Goal: Task Accomplishment & Management: Complete application form

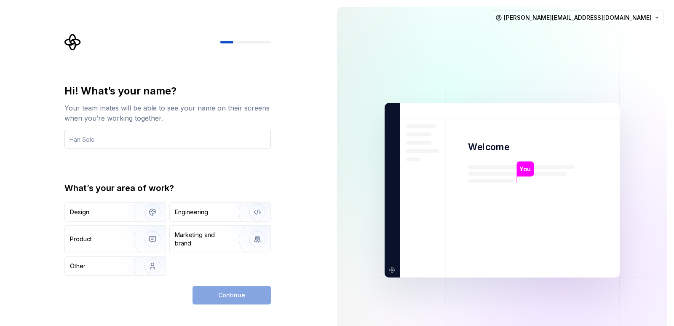
click at [101, 137] on input "text" at bounding box center [167, 139] width 207 height 19
type input "[PERSON_NAME]"
click at [211, 214] on div "Engineering" at bounding box center [208, 212] width 67 height 8
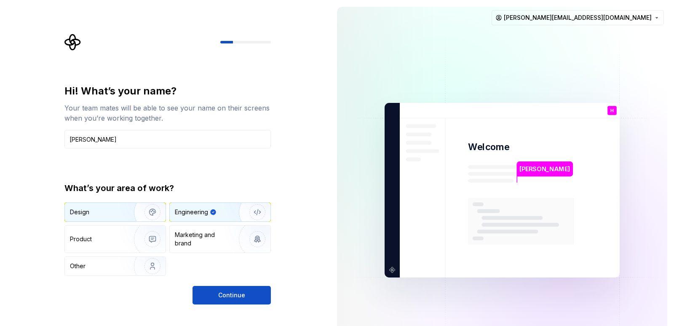
click at [121, 215] on img "button" at bounding box center [147, 212] width 54 height 56
click at [210, 215] on div "Engineering" at bounding box center [208, 212] width 67 height 8
click at [214, 245] on div "Marketing and brand" at bounding box center [203, 239] width 57 height 17
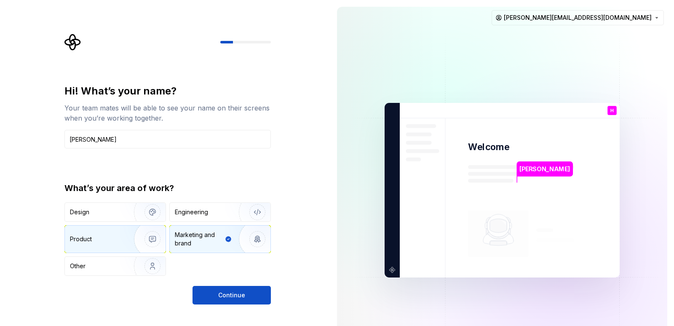
click at [132, 231] on img "button" at bounding box center [147, 239] width 54 height 56
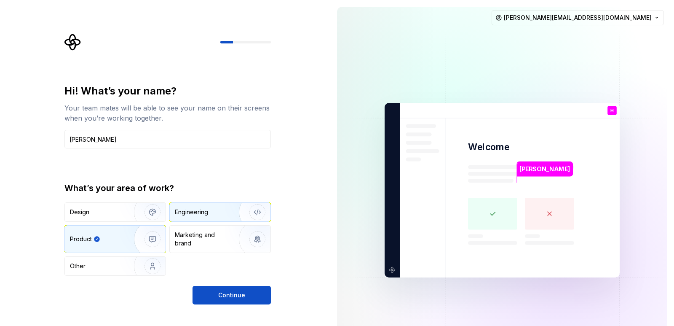
click at [210, 211] on div "Engineering" at bounding box center [208, 212] width 67 height 8
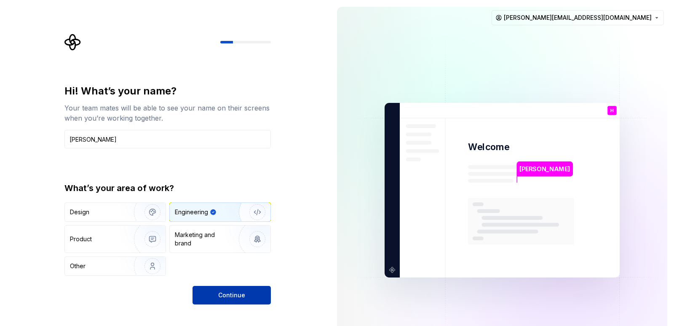
click at [236, 294] on span "Continue" at bounding box center [231, 295] width 27 height 8
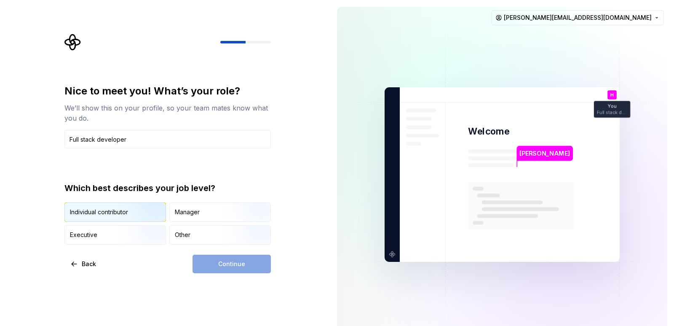
type input "Full stack developer"
click at [152, 208] on img "button" at bounding box center [145, 222] width 54 height 56
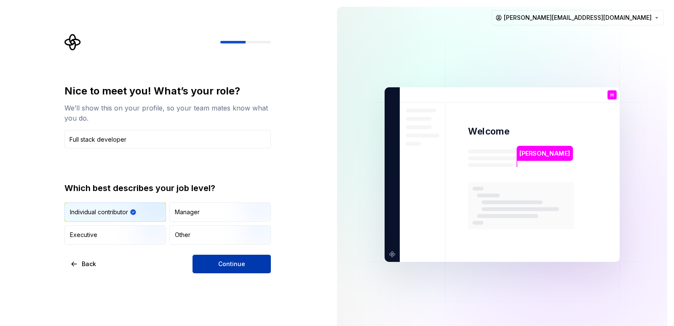
click at [220, 266] on span "Continue" at bounding box center [231, 264] width 27 height 8
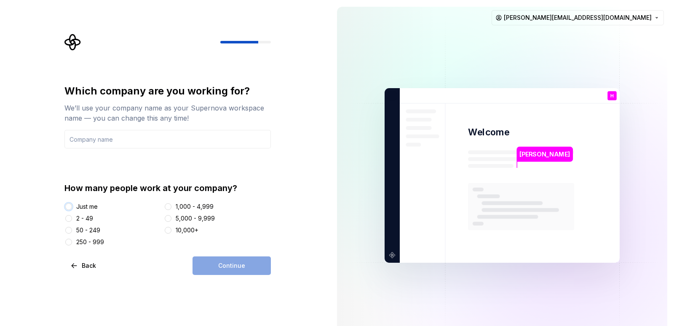
click at [70, 209] on button "Just me" at bounding box center [68, 206] width 7 height 7
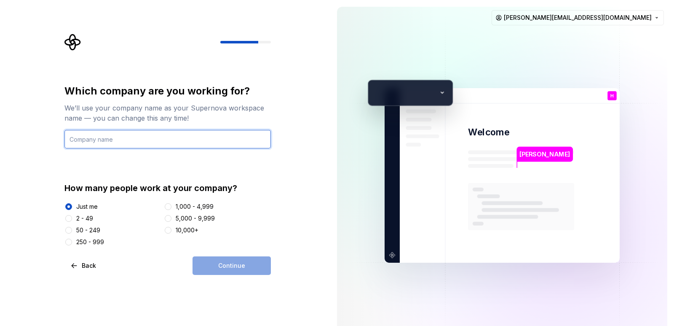
click at [105, 141] on input "text" at bounding box center [167, 139] width 207 height 19
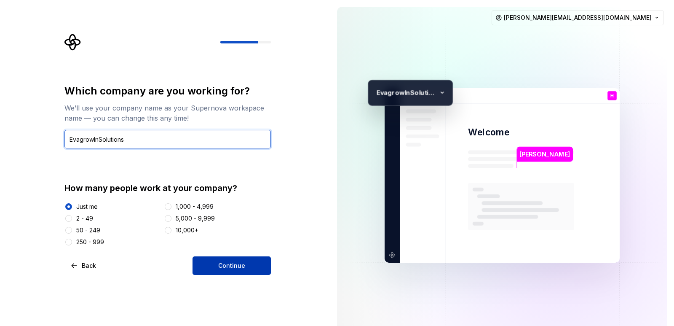
type input "EvagrowInSolutions"
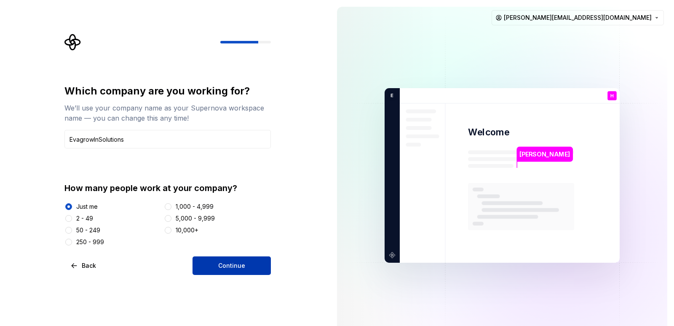
click at [239, 261] on button "Continue" at bounding box center [232, 265] width 78 height 19
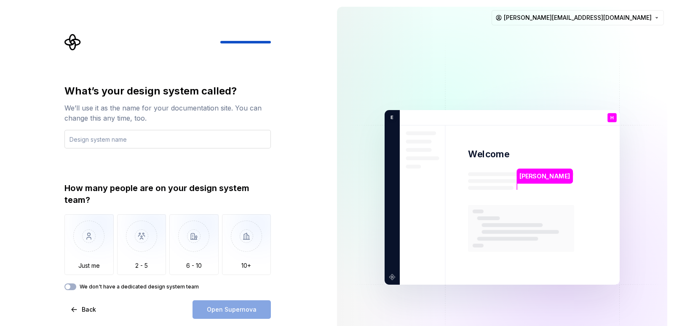
click at [95, 141] on input "text" at bounding box center [167, 139] width 207 height 19
click at [77, 227] on img "button" at bounding box center [88, 242] width 49 height 56
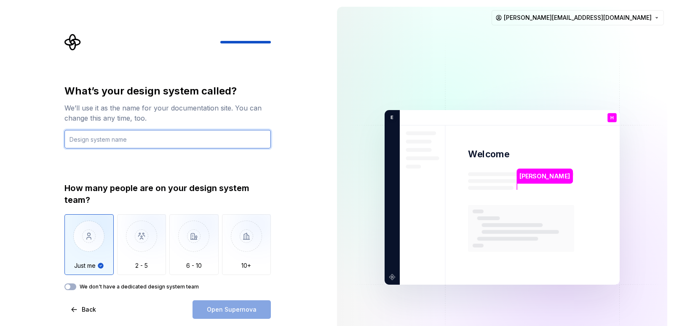
click at [100, 145] on input "text" at bounding box center [167, 139] width 207 height 19
type input "f"
type input "a"
type input "S"
type input "Evagrow"
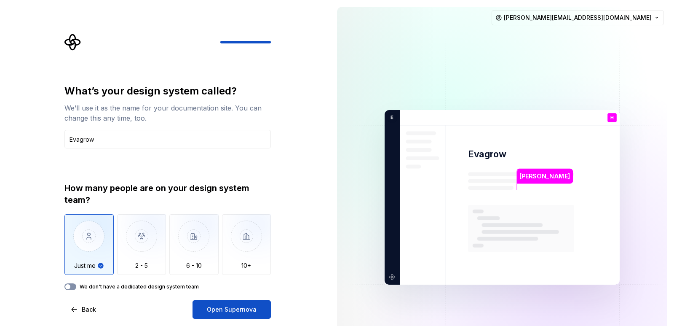
click at [75, 286] on button "We don't have a dedicated design system team" at bounding box center [70, 286] width 12 height 7
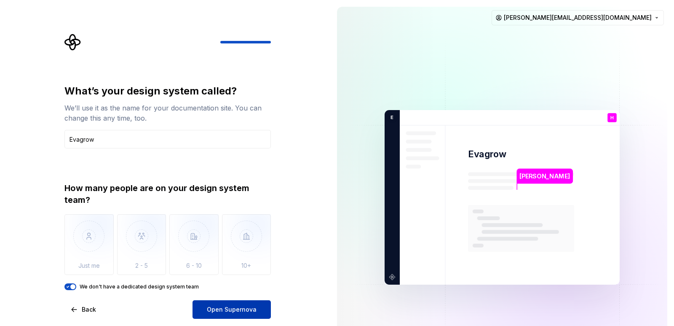
click at [244, 311] on span "Open Supernova" at bounding box center [232, 309] width 50 height 8
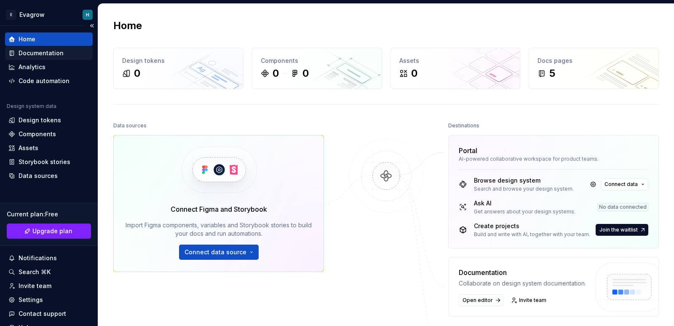
click at [40, 54] on div "Documentation" at bounding box center [41, 53] width 45 height 8
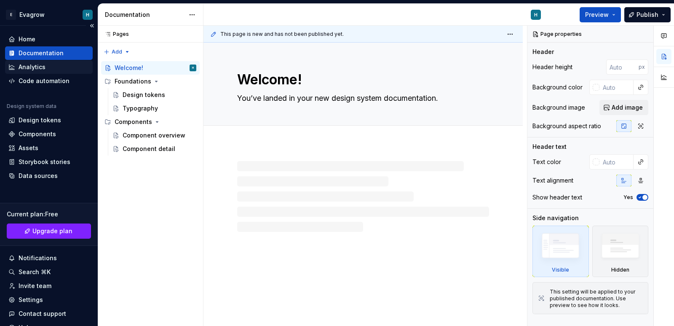
click at [48, 68] on div "Analytics" at bounding box center [48, 67] width 81 height 8
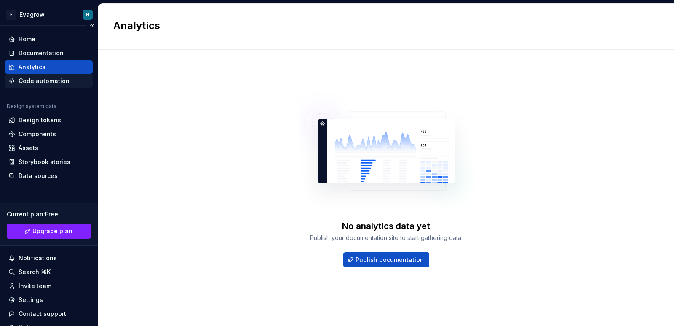
click at [51, 81] on div "Code automation" at bounding box center [44, 81] width 51 height 8
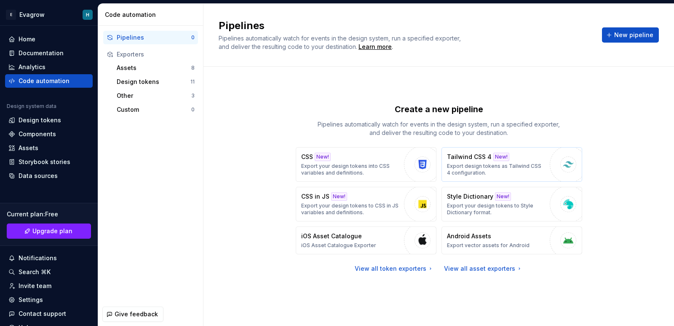
click at [481, 169] on p "Export design tokens as Tailwind CSS 4 configuration." at bounding box center [496, 169] width 99 height 13
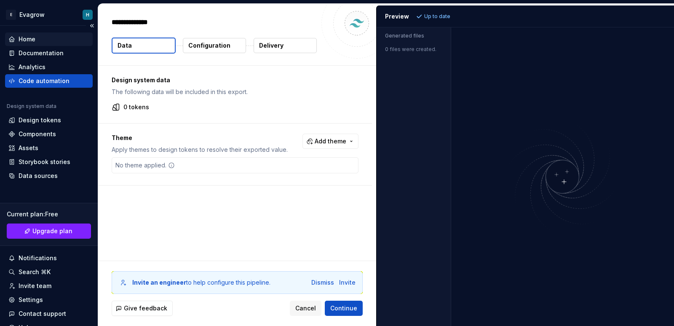
click at [14, 41] on icon at bounding box center [11, 39] width 7 height 7
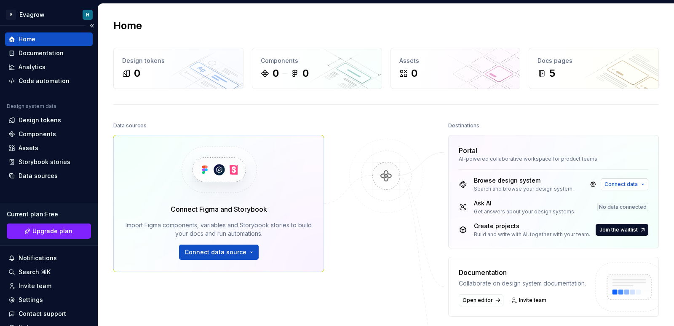
click at [612, 185] on span "Connect data" at bounding box center [621, 184] width 33 height 7
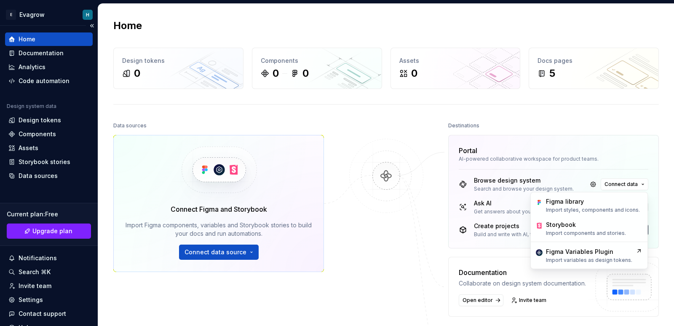
click at [367, 250] on div at bounding box center [386, 253] width 84 height 267
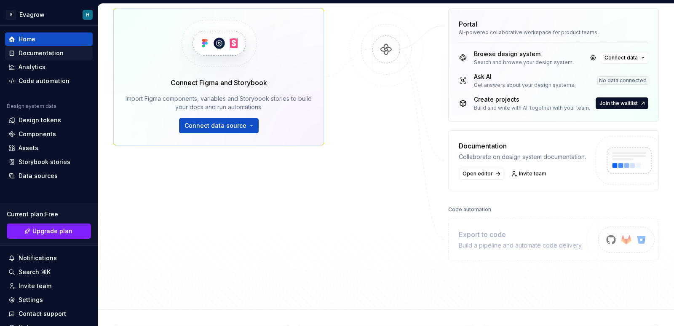
click at [39, 54] on div "Documentation" at bounding box center [41, 53] width 45 height 8
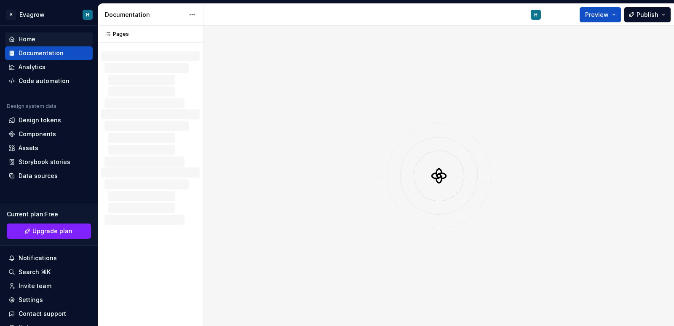
click at [40, 52] on div "Documentation" at bounding box center [41, 53] width 45 height 8
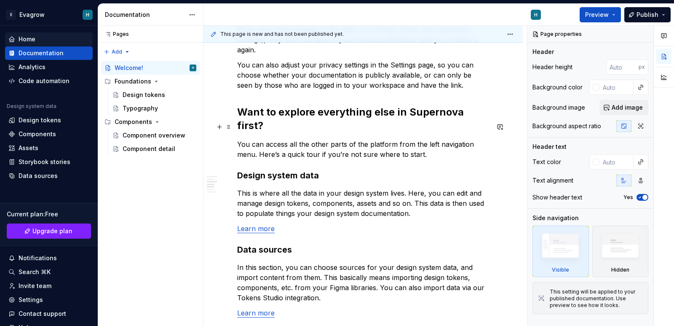
scroll to position [548, 0]
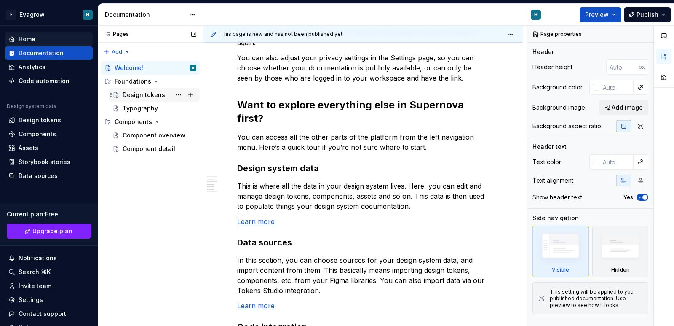
click at [140, 99] on div "Design tokens" at bounding box center [144, 95] width 43 height 8
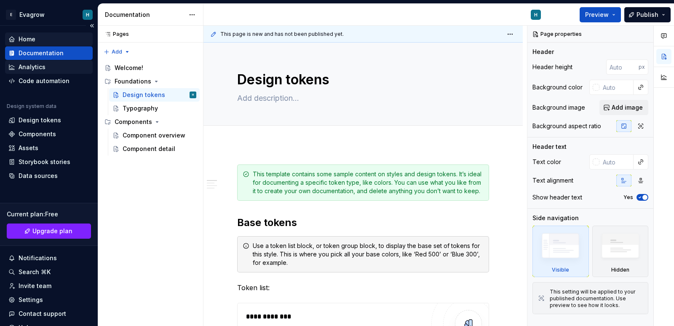
type textarea "*"
click at [32, 70] on div "Analytics" at bounding box center [32, 67] width 27 height 8
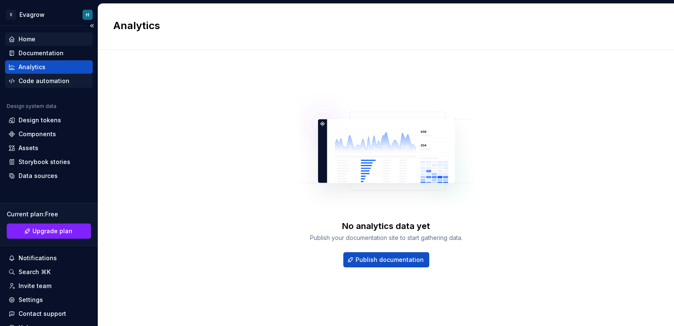
click at [39, 77] on div "Code automation" at bounding box center [44, 81] width 51 height 8
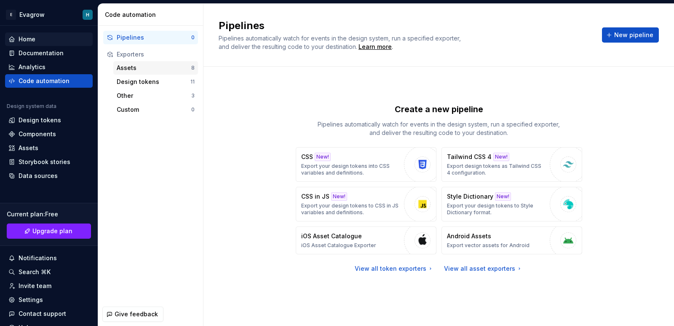
click at [139, 69] on div "Assets" at bounding box center [154, 68] width 75 height 8
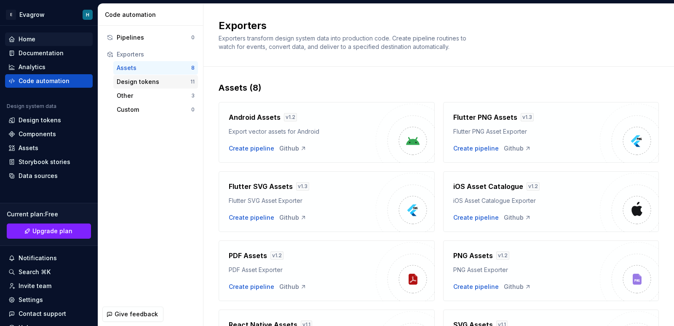
click at [132, 84] on div "Design tokens" at bounding box center [154, 82] width 74 height 8
